Goal: Task Accomplishment & Management: Manage account settings

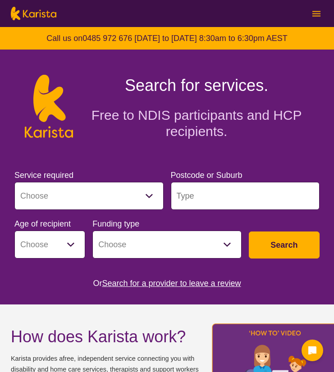
click at [321, 14] on button at bounding box center [317, 14] width 14 height 14
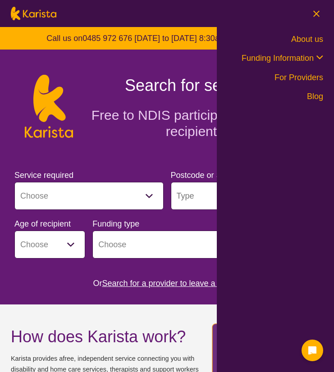
click at [303, 79] on link "For Providers" at bounding box center [298, 77] width 49 height 9
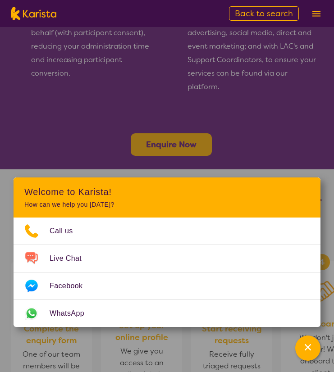
scroll to position [726, 0]
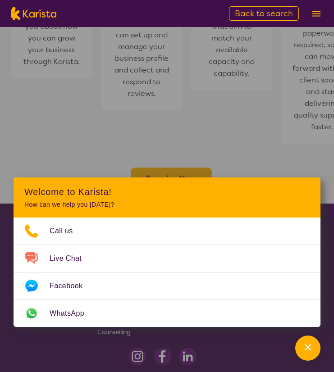
click at [311, 14] on button at bounding box center [317, 14] width 14 height 14
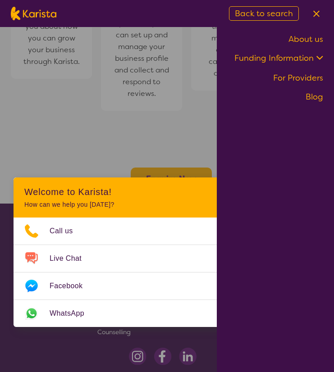
click at [305, 78] on link "For Providers" at bounding box center [298, 78] width 50 height 11
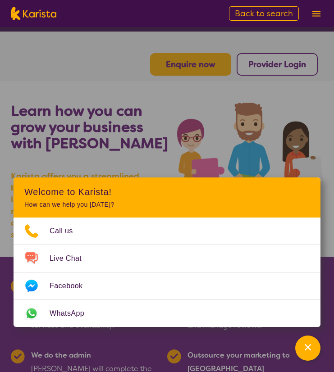
click at [268, 68] on b "Provider Login" at bounding box center [277, 64] width 58 height 11
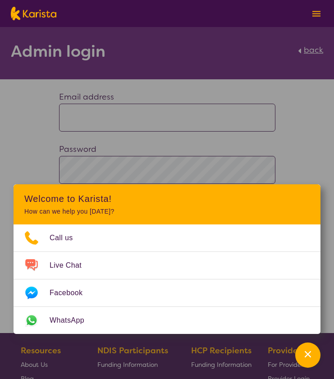
click at [100, 122] on input at bounding box center [167, 118] width 216 height 28
type input "**********"
click at [302, 359] on div "Channel Menu" at bounding box center [308, 355] width 18 height 20
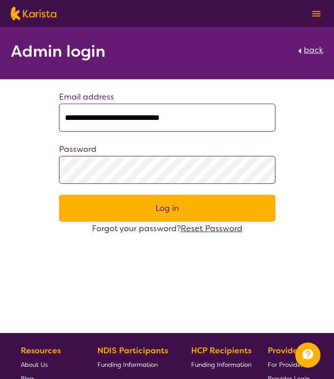
click at [128, 213] on button "Log in" at bounding box center [167, 208] width 216 height 27
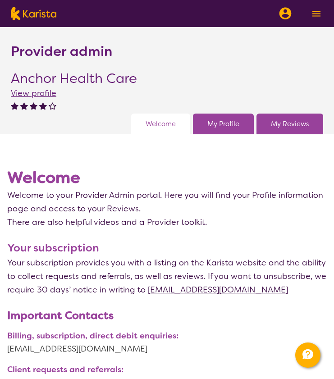
click at [215, 132] on div "My Profile" at bounding box center [223, 124] width 61 height 21
click at [216, 122] on link "My Profile" at bounding box center [223, 124] width 32 height 14
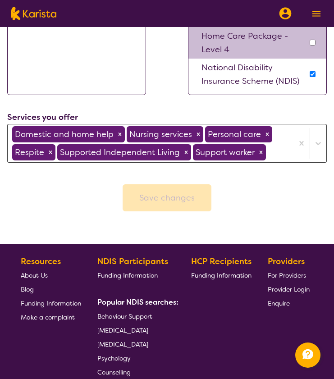
scroll to position [904, 0]
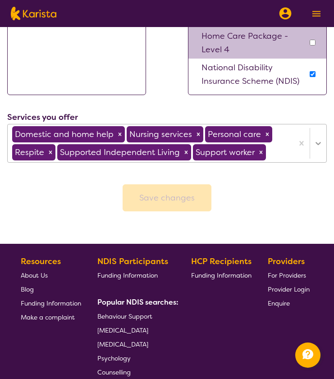
click at [319, 148] on icon at bounding box center [318, 143] width 9 height 9
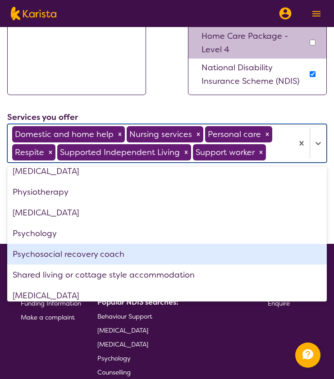
scroll to position [366, 0]
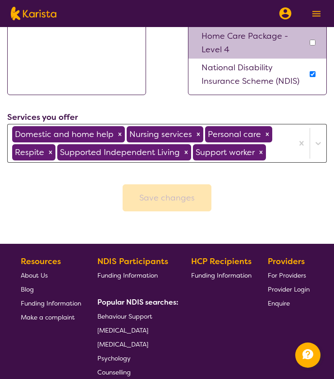
click at [147, 119] on div "Services you offer Domestic and home help Nursing services Personal care Respit…" at bounding box center [166, 136] width 319 height 52
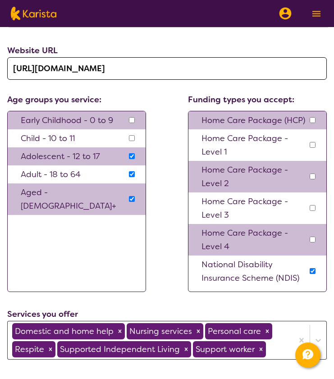
scroll to position [616, 0]
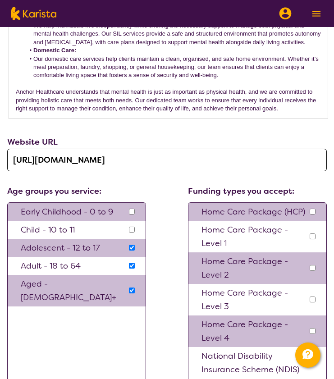
click at [130, 233] on input "checkbox" at bounding box center [132, 230] width 6 height 6
checkbox input "true"
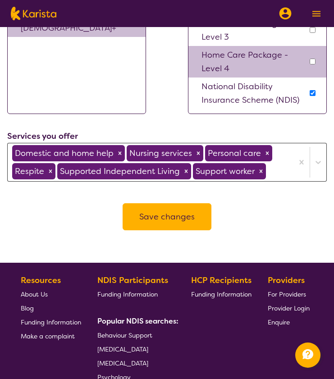
scroll to position [903, 0]
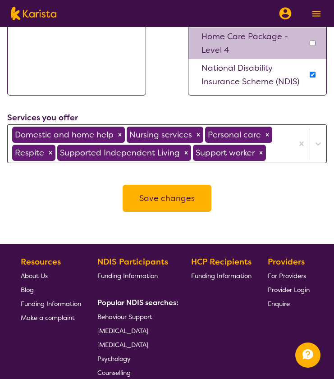
click at [145, 212] on button "Save changes" at bounding box center [167, 198] width 89 height 27
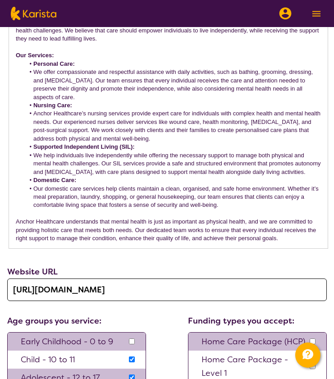
scroll to position [315, 0]
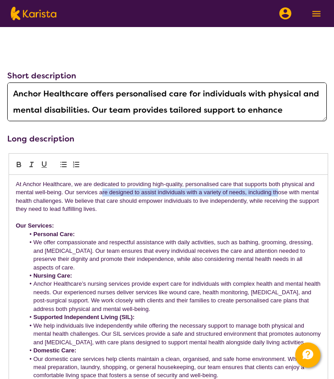
drag, startPoint x: 102, startPoint y: 189, endPoint x: 282, endPoint y: 189, distance: 179.8
click at [282, 189] on p "At Anchor Healthcare, we are dedicated to providing high-quality, personalised …" at bounding box center [168, 196] width 305 height 33
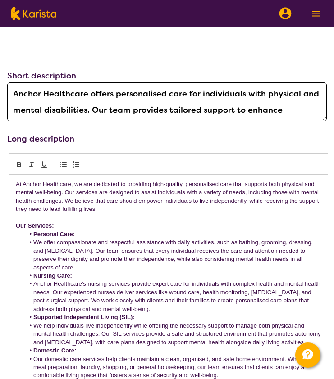
click at [110, 214] on p at bounding box center [168, 218] width 305 height 8
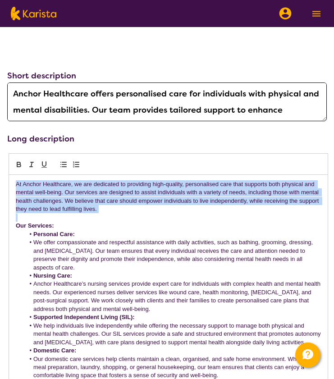
drag, startPoint x: 21, startPoint y: 179, endPoint x: 172, endPoint y: 216, distance: 155.1
click at [172, 216] on div "At Anchor Healthcare, we are dedicated to providing high-quality, personalised …" at bounding box center [168, 297] width 319 height 244
click at [122, 220] on p at bounding box center [168, 218] width 305 height 8
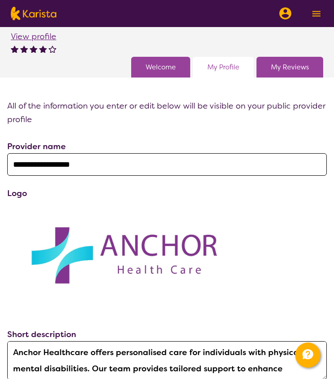
scroll to position [0, 0]
